Goal: Find specific page/section: Find specific page/section

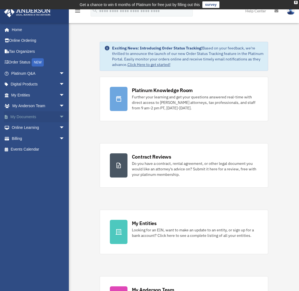
click at [59, 120] on span "arrow_drop_down" at bounding box center [64, 116] width 11 height 11
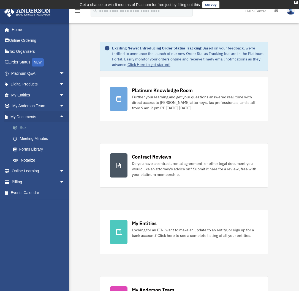
click at [20, 128] on link "Box" at bounding box center [40, 127] width 65 height 11
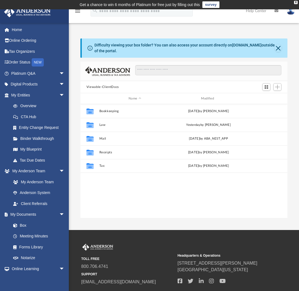
scroll to position [121, 203]
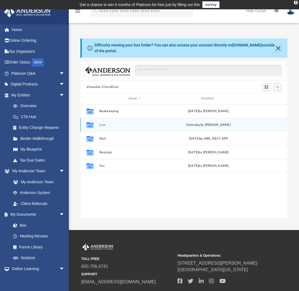
click at [104, 128] on div "Collaborated Folder Law [DATE] by [PERSON_NAME]" at bounding box center [183, 125] width 207 height 14
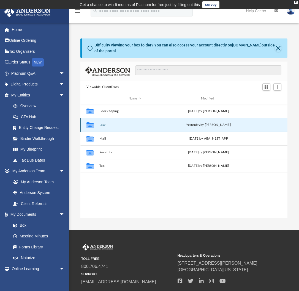
click at [101, 124] on button "Law" at bounding box center [134, 125] width 71 height 4
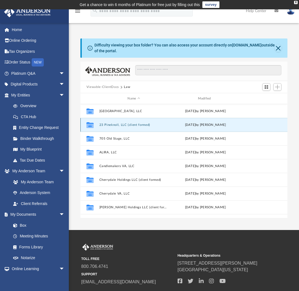
click at [109, 123] on button "23 Pineknoll, LLC (client formed)" at bounding box center [133, 125] width 69 height 4
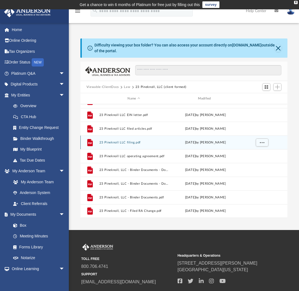
scroll to position [0, 0]
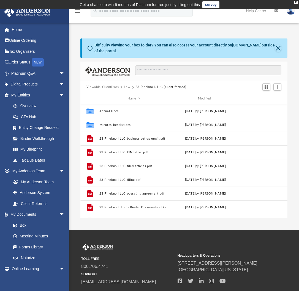
click at [127, 86] on button "Law" at bounding box center [127, 87] width 6 height 5
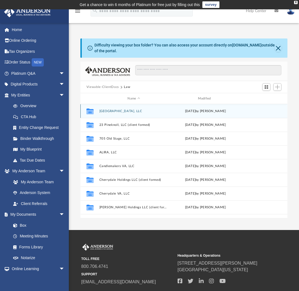
click at [114, 110] on button "115 Village Park, LLC" at bounding box center [133, 112] width 69 height 4
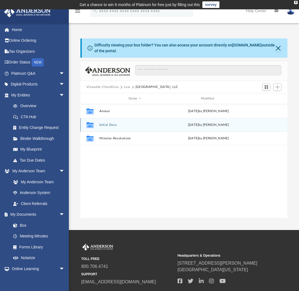
click at [108, 126] on button "Initial Docs" at bounding box center [134, 125] width 71 height 4
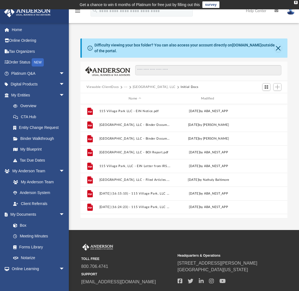
click at [145, 85] on button "115 Village Park, LLC" at bounding box center [154, 87] width 43 height 5
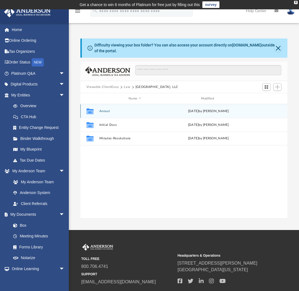
click at [105, 113] on div "Collaborated Folder Annual Fri Jul 18 2025 by Seth Blomquist" at bounding box center [183, 111] width 207 height 14
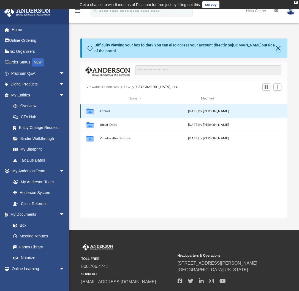
click at [105, 111] on button "Annual" at bounding box center [134, 112] width 71 height 4
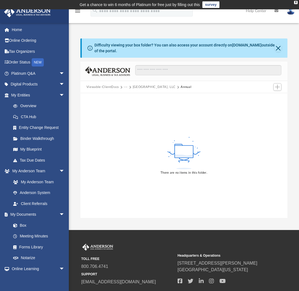
click at [148, 83] on div "Viewable-ClientDocs ··· 115 Village Park, LLC Annual" at bounding box center [183, 87] width 207 height 12
click at [147, 85] on button "115 Village Park, LLC" at bounding box center [154, 87] width 43 height 5
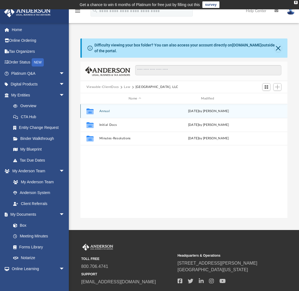
scroll to position [121, 203]
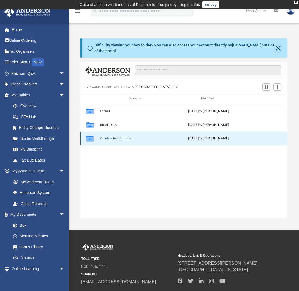
click at [110, 138] on button "Minutes-Resolutions" at bounding box center [134, 139] width 71 height 4
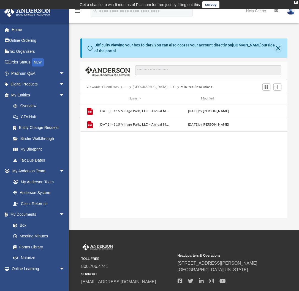
click at [125, 87] on button "···" at bounding box center [126, 87] width 4 height 5
click at [130, 95] on li "Law" at bounding box center [130, 97] width 6 height 6
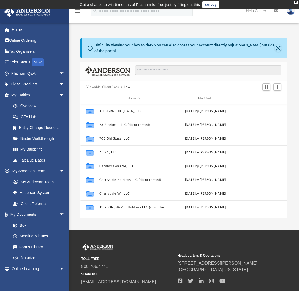
click at [113, 87] on button "Viewable-ClientDocs" at bounding box center [102, 87] width 32 height 5
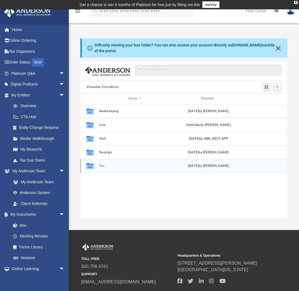
click at [103, 169] on div "Collaborated Folder Tax Tue Dec 17 2024 by Debra Napier" at bounding box center [183, 166] width 207 height 14
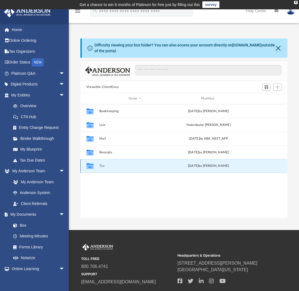
click at [101, 166] on button "Tax" at bounding box center [134, 166] width 71 height 4
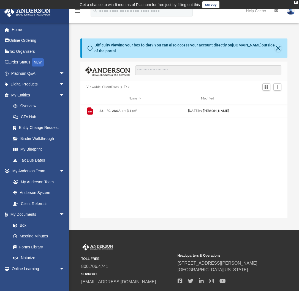
click at [112, 86] on button "Viewable-ClientDocs" at bounding box center [102, 87] width 32 height 5
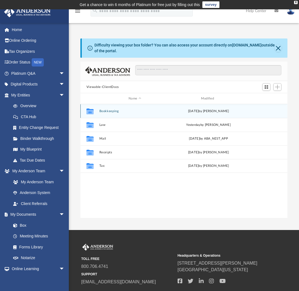
click at [103, 115] on div "Collaborated Folder Bookkeeping Wed Nov 13 2024 by Charles Rogler" at bounding box center [183, 111] width 207 height 14
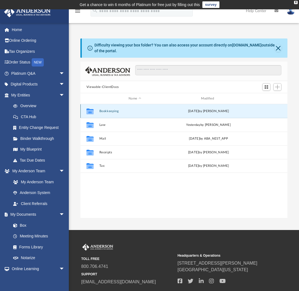
click at [103, 113] on button "Bookkeeping" at bounding box center [134, 112] width 71 height 4
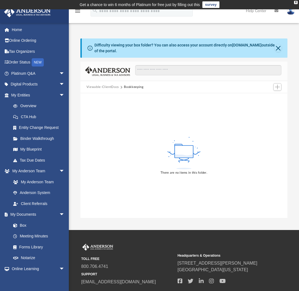
click at [110, 86] on button "Viewable-ClientDocs" at bounding box center [102, 87] width 32 height 5
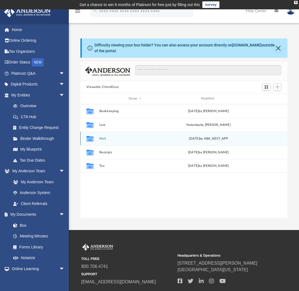
click at [103, 140] on button "Mail" at bounding box center [134, 139] width 71 height 4
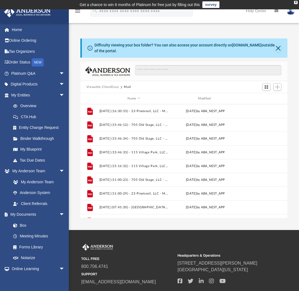
click at [101, 87] on button "Viewable-ClientDocs" at bounding box center [102, 87] width 32 height 5
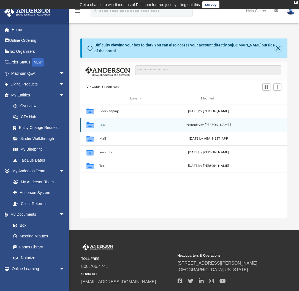
click at [99, 129] on div "Collaborated Folder Law yesterday by Mercy Solon" at bounding box center [183, 125] width 207 height 14
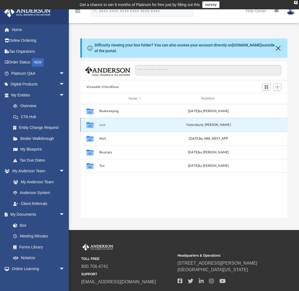
click at [99, 129] on div "Collaborated Folder Law yesterday by Mercy Solon" at bounding box center [183, 125] width 207 height 14
click at [99, 128] on div "Collaborated Folder Law yesterday by Mercy Solon" at bounding box center [183, 125] width 207 height 14
click at [101, 126] on button "Law" at bounding box center [134, 125] width 71 height 4
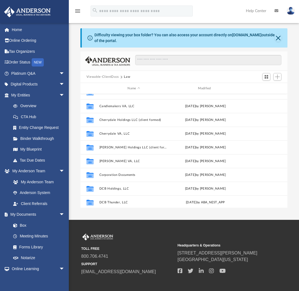
scroll to position [49, 0]
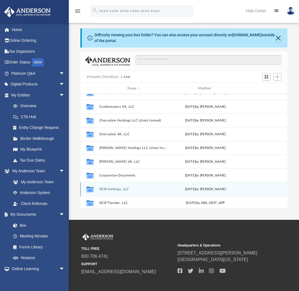
click at [107, 189] on button "DCB Holdings, LLC" at bounding box center [133, 190] width 69 height 4
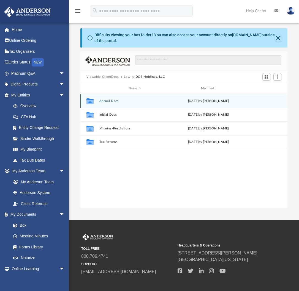
scroll to position [0, 0]
click at [110, 102] on button "Annual Docs" at bounding box center [134, 101] width 71 height 4
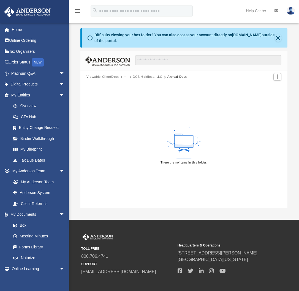
click at [138, 76] on button "DCB Holdings, LLC" at bounding box center [148, 77] width 30 height 5
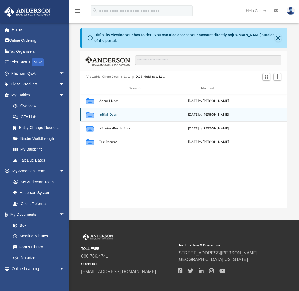
scroll to position [121, 203]
click at [111, 114] on button "Initial Docs" at bounding box center [134, 115] width 71 height 4
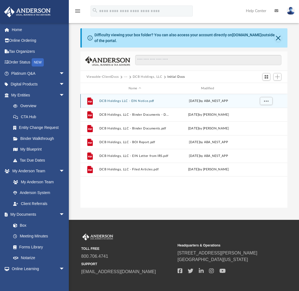
click at [120, 99] on div "File DCB Holdings LLC - EIN Notice.pdf Fri Dec 20 2024 by ABA_NEST_APP" at bounding box center [183, 101] width 207 height 14
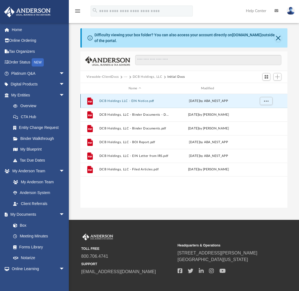
click at [116, 101] on button "DCB Holdings LLC - EIN Notice.pdf" at bounding box center [134, 101] width 71 height 4
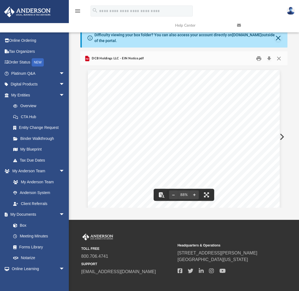
drag, startPoint x: 149, startPoint y: 123, endPoint x: 135, endPoint y: 124, distance: 14.3
click at [135, 124] on div "Your Progress: 1. Identity 2. Authenticate 3. Addresses 4. Details 5. EIN Confi…" at bounding box center [184, 205] width 192 height 271
drag, startPoint x: 131, startPoint y: 124, endPoint x: 146, endPoint y: 123, distance: 14.9
click at [146, 123] on span "33-2493218" at bounding box center [164, 123] width 62 height 3
click at [279, 59] on button "Close" at bounding box center [279, 58] width 10 height 9
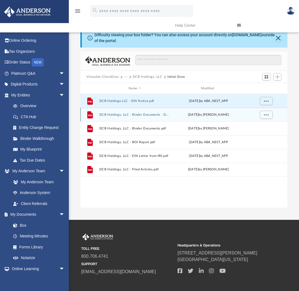
click at [129, 116] on button "DCB Holdings, LLC - Binder Documents - DocuSigned.pdf" at bounding box center [134, 115] width 71 height 4
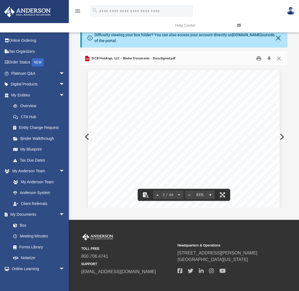
scroll to position [474, 0]
click at [279, 60] on button "Close" at bounding box center [279, 58] width 10 height 9
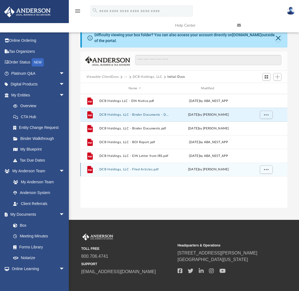
click at [137, 171] on button "DCB Holdings, LLC - Filed Articles.pdf" at bounding box center [134, 170] width 71 height 4
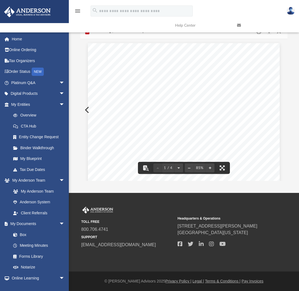
scroll to position [0, 0]
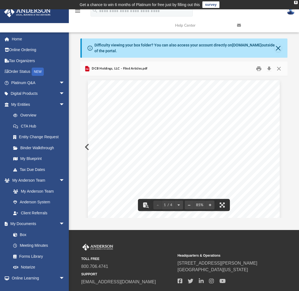
click at [85, 147] on button "Preview" at bounding box center [86, 147] width 12 height 15
click at [85, 146] on button "Preview" at bounding box center [86, 147] width 12 height 15
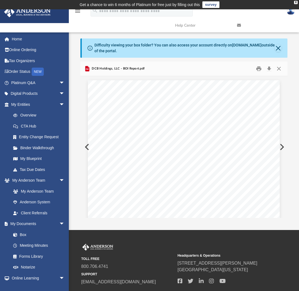
click at [85, 146] on button "Preview" at bounding box center [86, 147] width 12 height 15
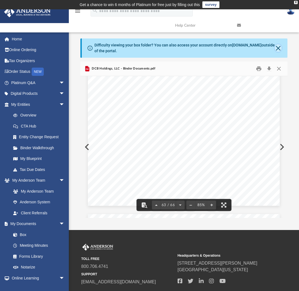
click at [278, 49] on button "Close" at bounding box center [278, 48] width 7 height 8
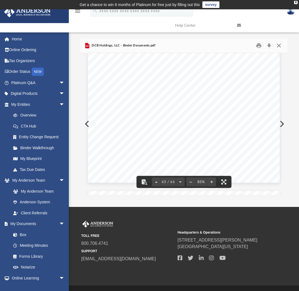
click at [280, 45] on button "Close" at bounding box center [279, 46] width 10 height 9
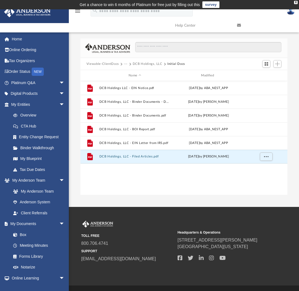
click at [150, 64] on button "DCB Holdings, LLC" at bounding box center [148, 64] width 30 height 5
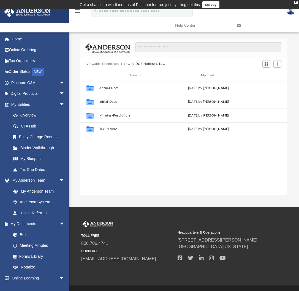
click at [127, 64] on button "Law" at bounding box center [127, 64] width 6 height 5
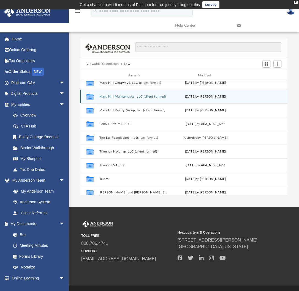
scroll to position [285, 0]
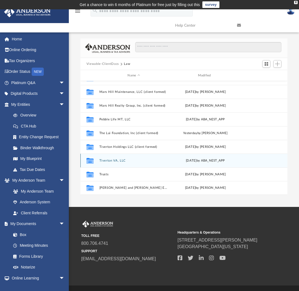
click at [132, 164] on div "Collaborated Folder Tiverton VA, LLC Fri Feb 7 2025 by ABA_NEST_APP" at bounding box center [183, 161] width 207 height 14
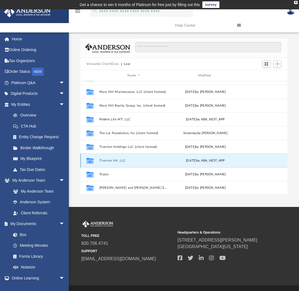
click at [116, 161] on button "Tiverton VA, LLC" at bounding box center [133, 161] width 69 height 4
